Goal: Task Accomplishment & Management: Complete application form

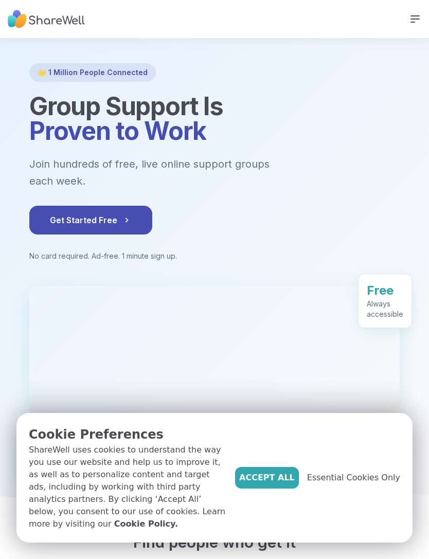
click at [53, 214] on span "Get Started Free" at bounding box center [91, 220] width 82 height 12
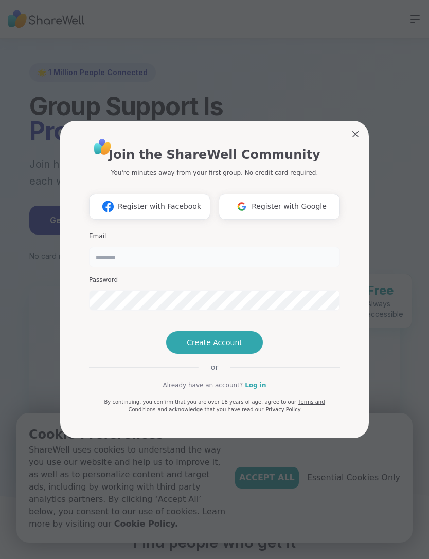
click at [117, 247] on input "email" at bounding box center [214, 257] width 251 height 21
type input "**********"
click at [239, 347] on span "Create Account" at bounding box center [215, 342] width 56 height 10
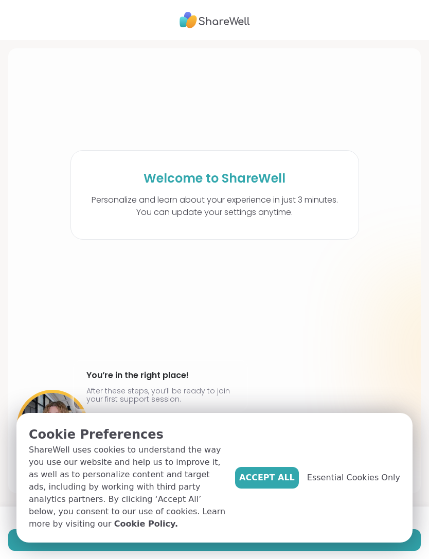
click at [360, 480] on span "Essential Cookies Only" at bounding box center [353, 477] width 93 height 12
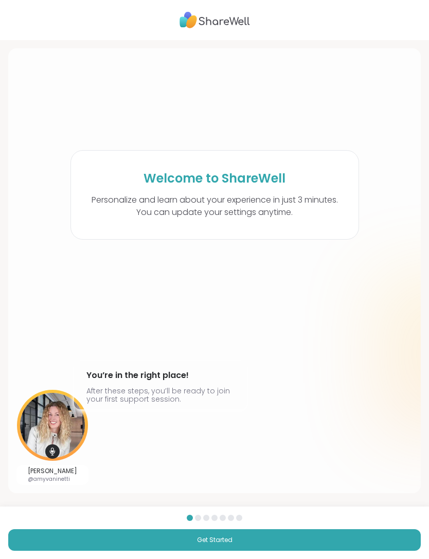
click at [272, 541] on button "Get Started" at bounding box center [214, 540] width 412 height 22
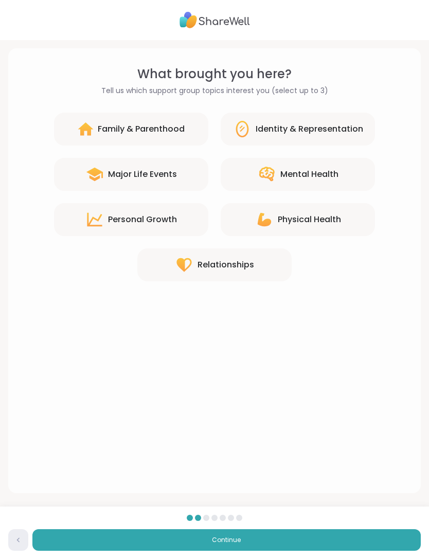
click at [235, 266] on div "Relationships" at bounding box center [225, 265] width 57 height 12
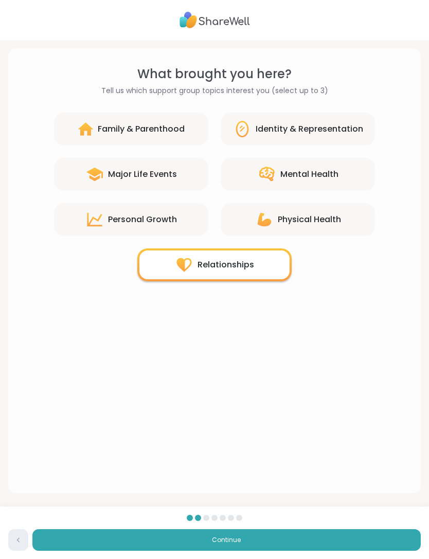
click at [126, 131] on div "Family & Parenthood" at bounding box center [141, 129] width 87 height 12
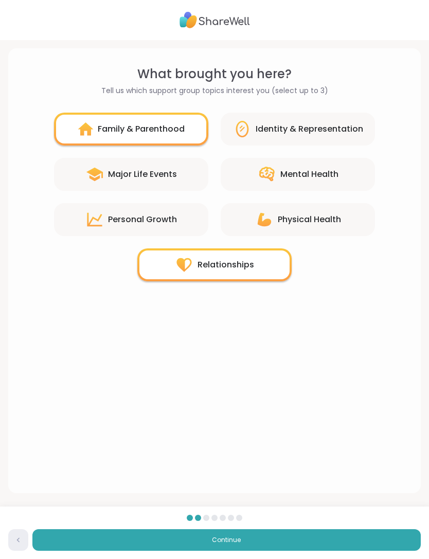
click at [248, 550] on button "Continue" at bounding box center [226, 540] width 388 height 22
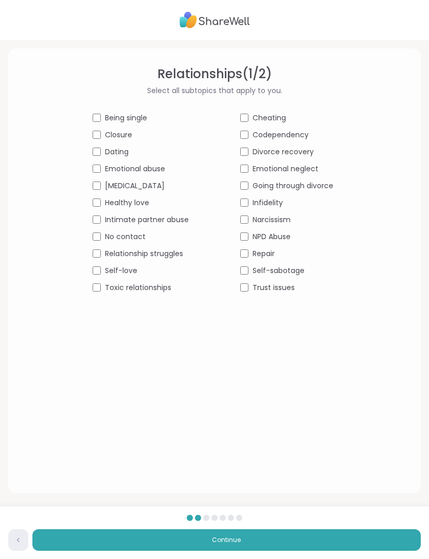
click at [242, 540] on button "Continue" at bounding box center [226, 540] width 388 height 22
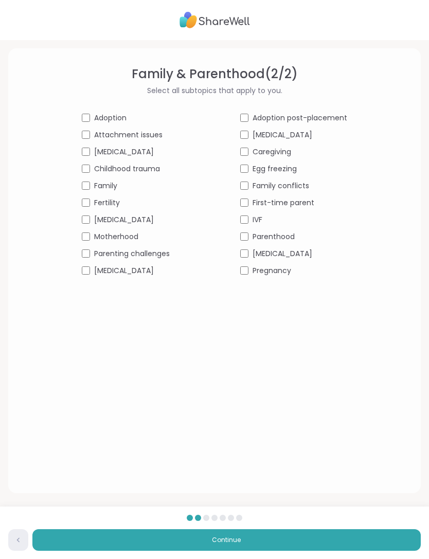
click at [238, 203] on div "Adoption Adoption post-placement Attachment issues [MEDICAL_DATA] [MEDICAL_DATA…" at bounding box center [214, 194] width 265 height 163
click at [231, 537] on span "Continue" at bounding box center [226, 539] width 29 height 9
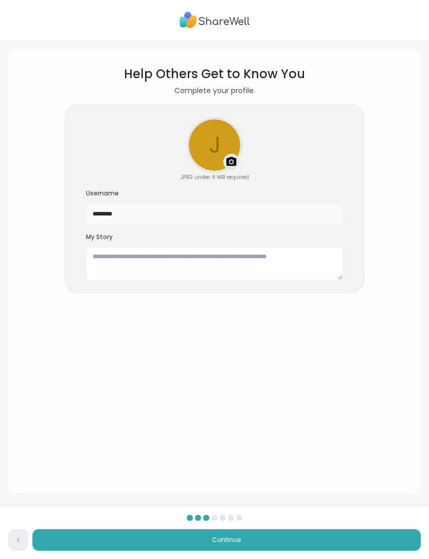
click at [128, 212] on input "********" at bounding box center [214, 214] width 257 height 21
type input "*"
type input "**********"
click at [228, 265] on textarea at bounding box center [214, 263] width 257 height 33
click at [217, 258] on textarea at bounding box center [214, 263] width 257 height 33
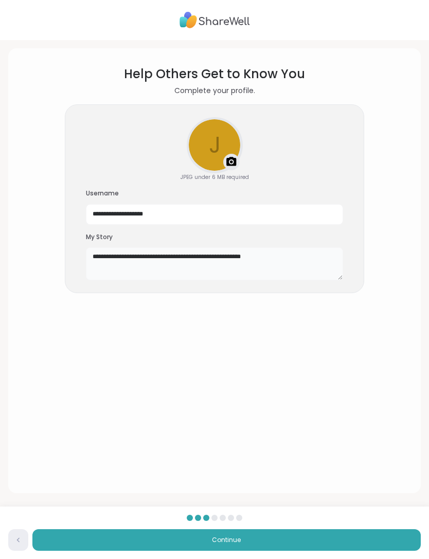
type textarea "**********"
click at [282, 541] on button "Continue" at bounding box center [226, 540] width 388 height 22
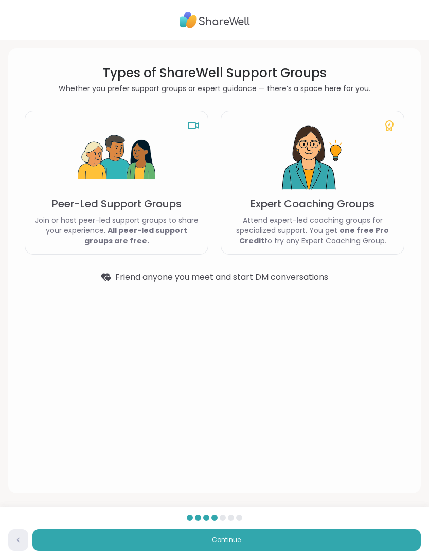
click at [247, 541] on button "Continue" at bounding box center [226, 540] width 388 height 22
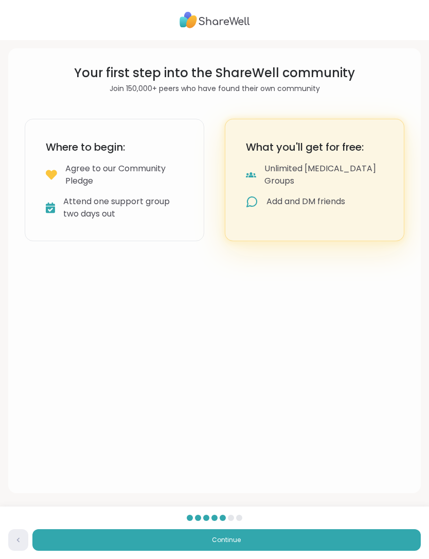
click at [246, 538] on button "Continue" at bounding box center [226, 540] width 388 height 22
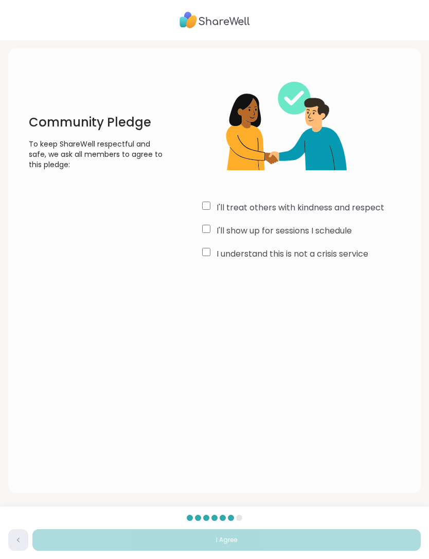
click at [381, 201] on label "I'll treat others with kindness and respect" at bounding box center [300, 207] width 168 height 12
click at [351, 231] on label "I'll show up for sessions I schedule" at bounding box center [283, 231] width 135 height 12
click at [355, 268] on div "Community Pledge To keep ShareWell respectful and safe, we ask all members to a…" at bounding box center [214, 164] width 396 height 214
click at [362, 258] on label "I understand this is not a crisis service" at bounding box center [292, 254] width 152 height 12
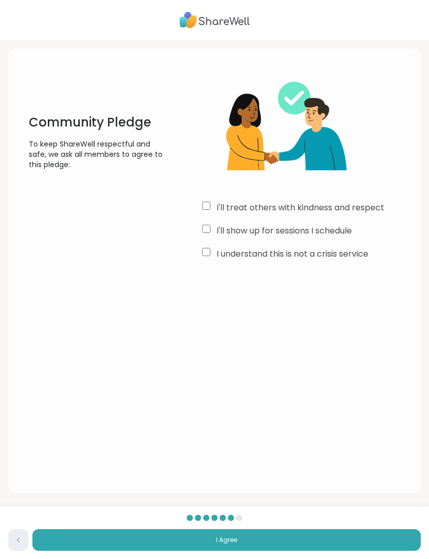
click at [265, 539] on button "I Agree" at bounding box center [226, 540] width 388 height 22
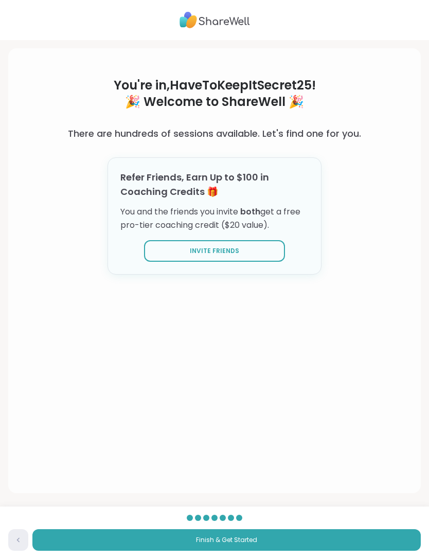
click at [290, 537] on button "Finish & Get Started" at bounding box center [226, 540] width 388 height 22
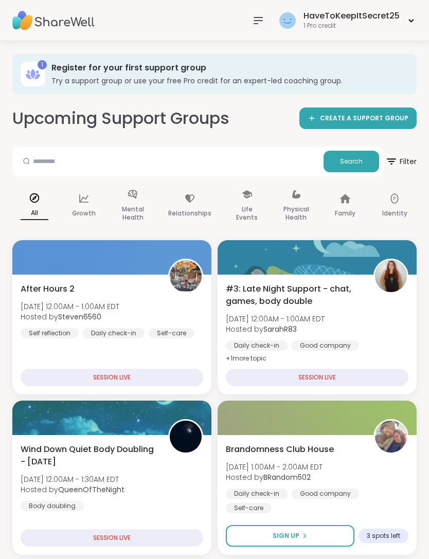
click at [410, 21] on icon at bounding box center [411, 21] width 7 height 4
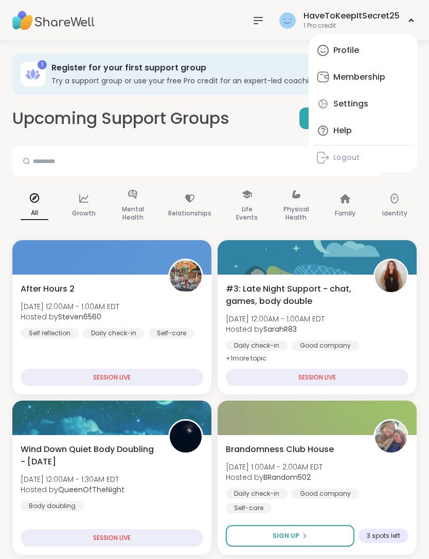
click at [154, 26] on div "HaveToKeepItSecret25 1 Pro credit Profile Membership Settings Help Logout" at bounding box center [214, 20] width 429 height 41
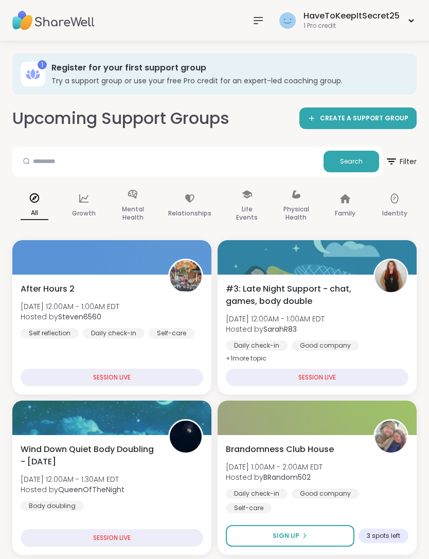
click at [257, 25] on icon at bounding box center [258, 20] width 12 height 12
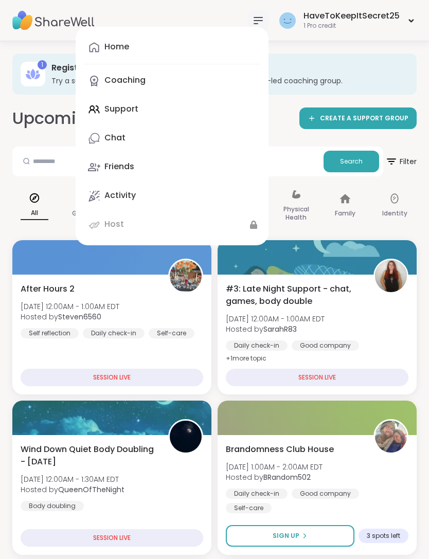
click at [100, 137] on icon at bounding box center [94, 138] width 12 height 12
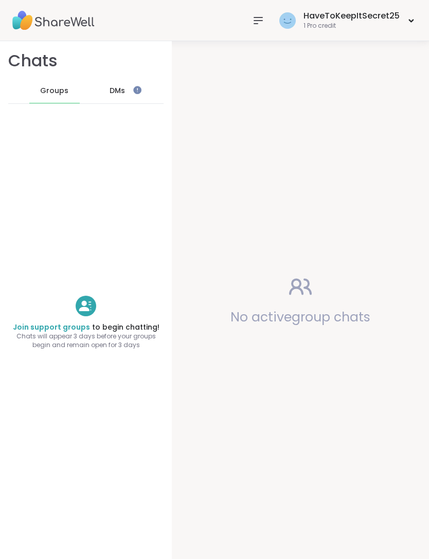
click at [116, 91] on span "DMs" at bounding box center [116, 91] width 15 height 10
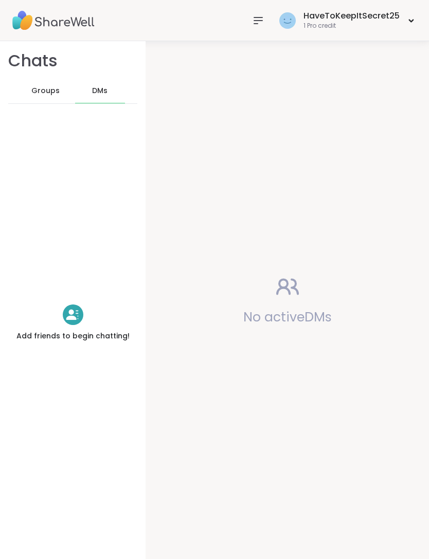
click at [37, 93] on span "Groups" at bounding box center [45, 91] width 28 height 10
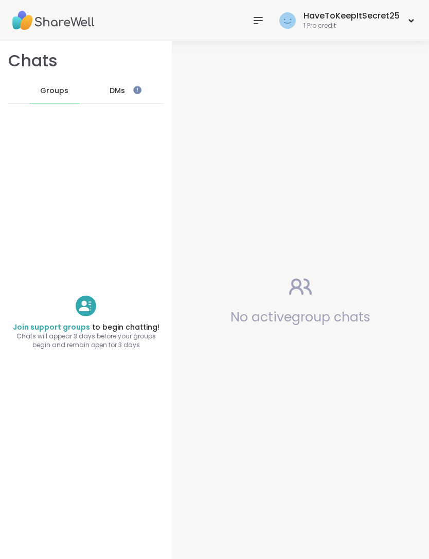
click at [119, 91] on span "DMs" at bounding box center [116, 91] width 15 height 10
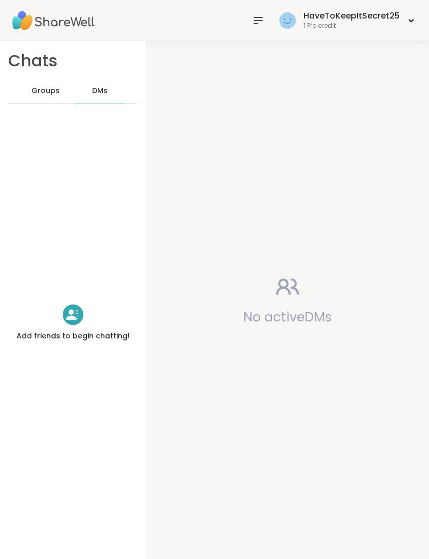
click at [410, 20] on icon at bounding box center [411, 21] width 4 height 2
